Goal: Communication & Community: Ask a question

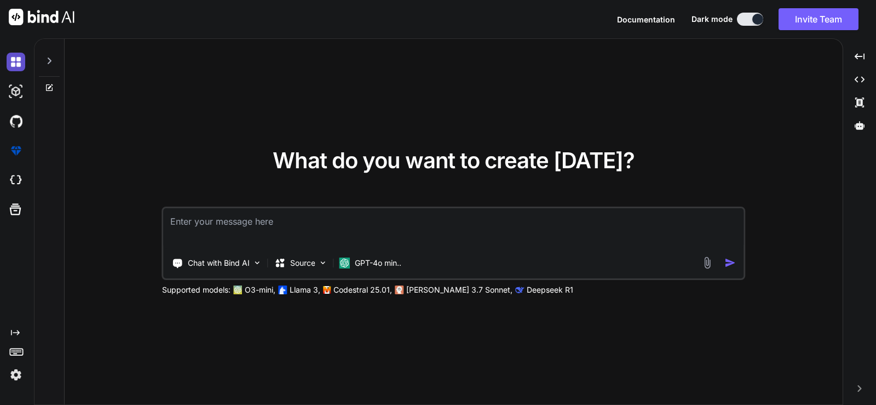
click at [22, 60] on img at bounding box center [16, 62] width 19 height 19
click at [18, 87] on img at bounding box center [16, 91] width 19 height 19
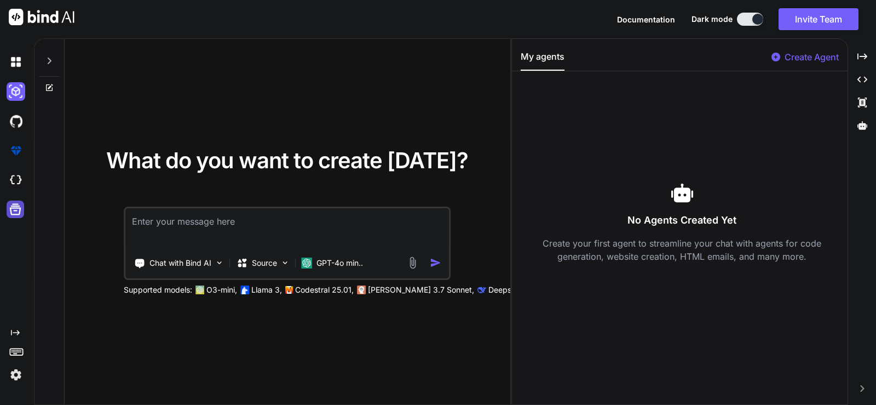
click at [11, 212] on icon at bounding box center [15, 209] width 11 height 11
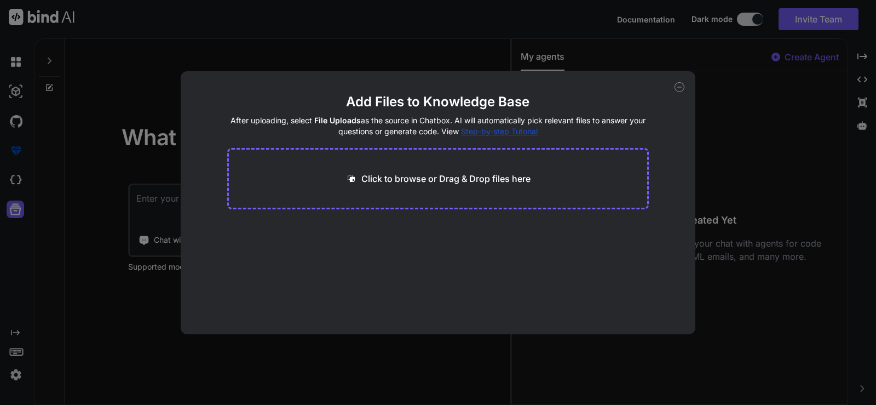
click at [685, 83] on div "Add Files to Knowledge Base After uploading, select File Uploads as the source …" at bounding box center [438, 202] width 515 height 263
click at [681, 86] on icon at bounding box center [679, 87] width 10 height 10
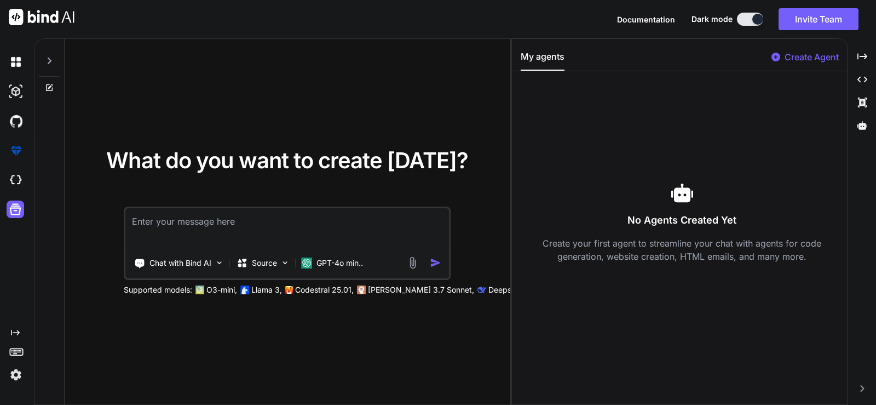
click at [16, 16] on img at bounding box center [42, 17] width 66 height 16
click at [22, 372] on img at bounding box center [16, 374] width 19 height 19
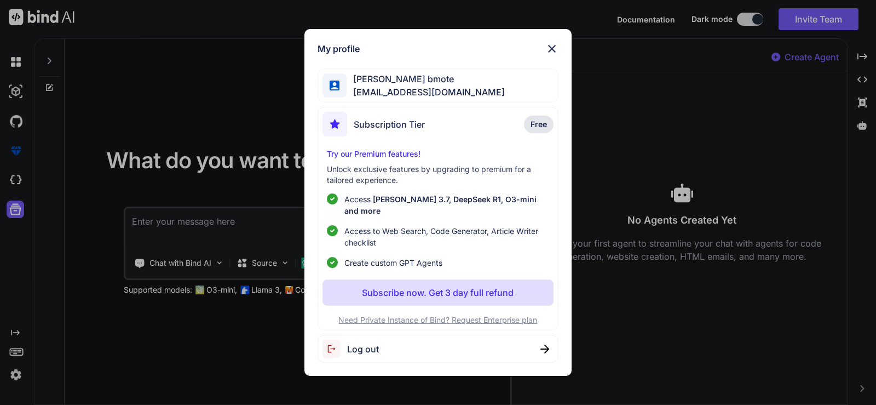
click at [88, 177] on div "My profile [PERSON_NAME] bmote [EMAIL_ADDRESS][DOMAIN_NAME] Subscription Tier F…" at bounding box center [438, 202] width 876 height 405
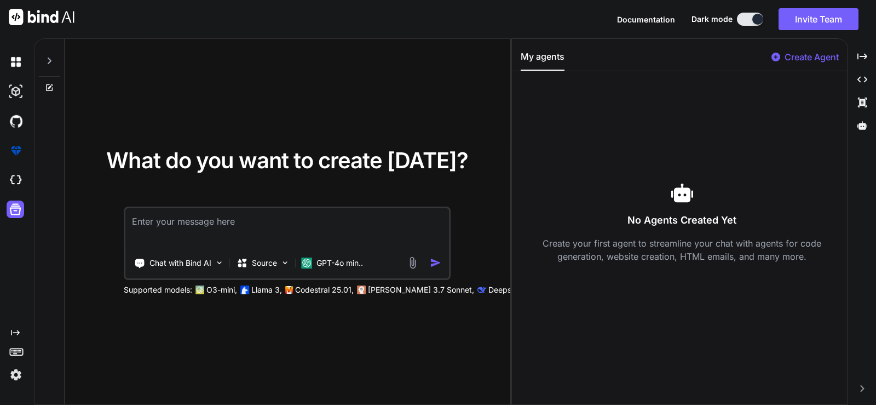
click at [13, 330] on icon "Created with Pixso." at bounding box center [15, 332] width 9 height 9
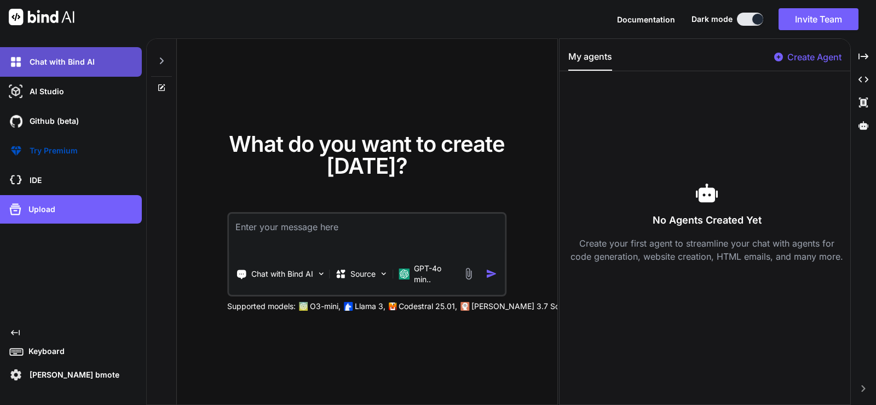
click at [128, 64] on div "Chat with Bind AI" at bounding box center [74, 62] width 135 height 19
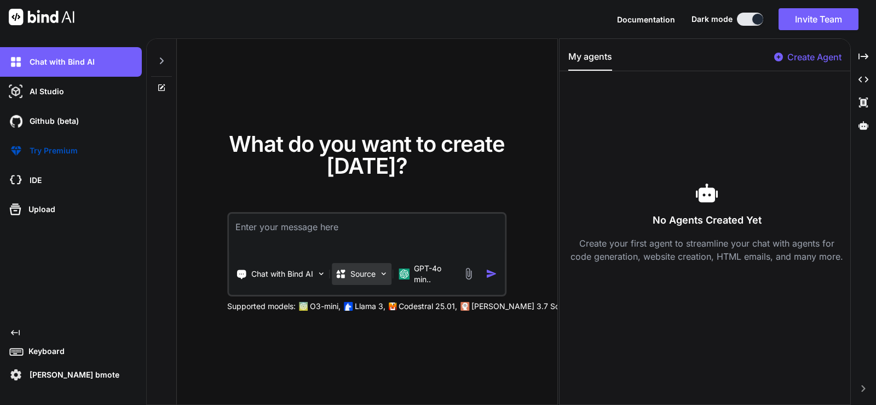
click at [383, 272] on div "Source" at bounding box center [362, 274] width 60 height 22
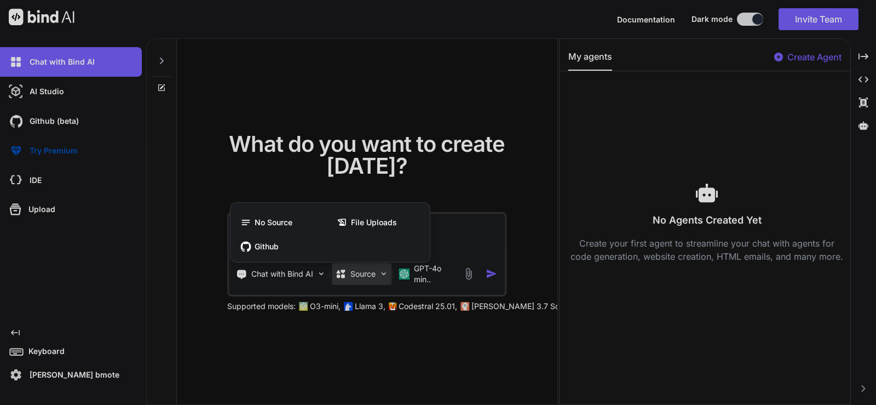
click at [56, 63] on div at bounding box center [438, 202] width 876 height 405
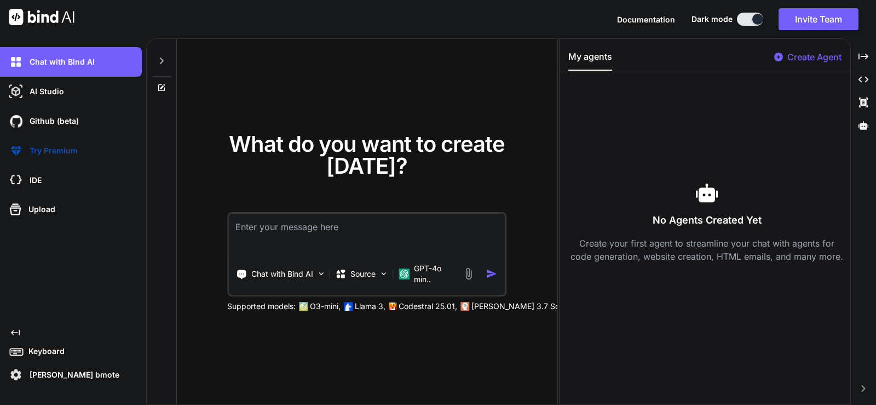
click at [56, 63] on p "Chat with Bind AI" at bounding box center [60, 61] width 70 height 11
click at [174, 59] on div at bounding box center [162, 65] width 30 height 53
click at [159, 58] on icon at bounding box center [161, 60] width 9 height 9
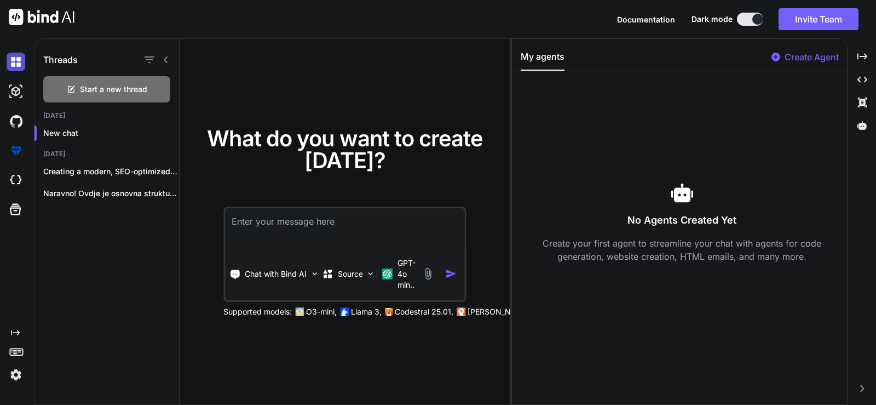
click at [16, 61] on img at bounding box center [16, 62] width 19 height 19
click at [21, 101] on div at bounding box center [18, 92] width 23 height 30
click at [18, 93] on img at bounding box center [16, 91] width 19 height 19
click at [19, 63] on img at bounding box center [16, 62] width 19 height 19
click at [23, 328] on div "Created with Pixso." at bounding box center [18, 332] width 23 height 9
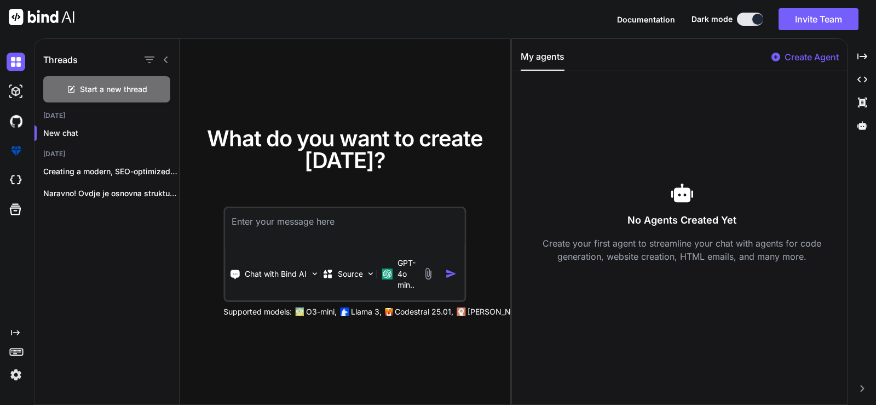
type textarea "x"
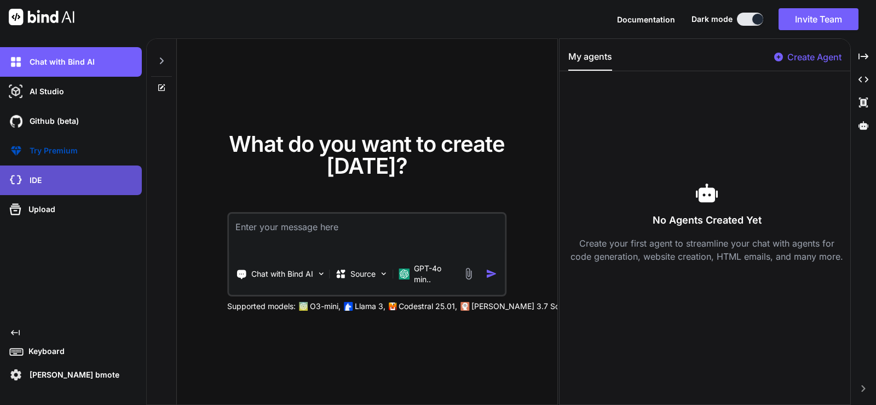
click at [34, 187] on div "IDE" at bounding box center [74, 180] width 135 height 19
